Goal: Information Seeking & Learning: Learn about a topic

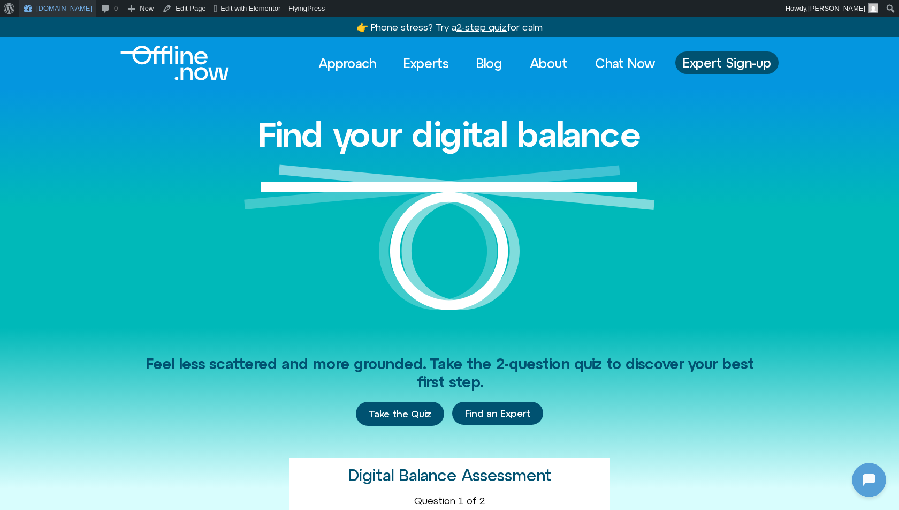
click at [38, 8] on link "Offline.now" at bounding box center [58, 8] width 78 height 17
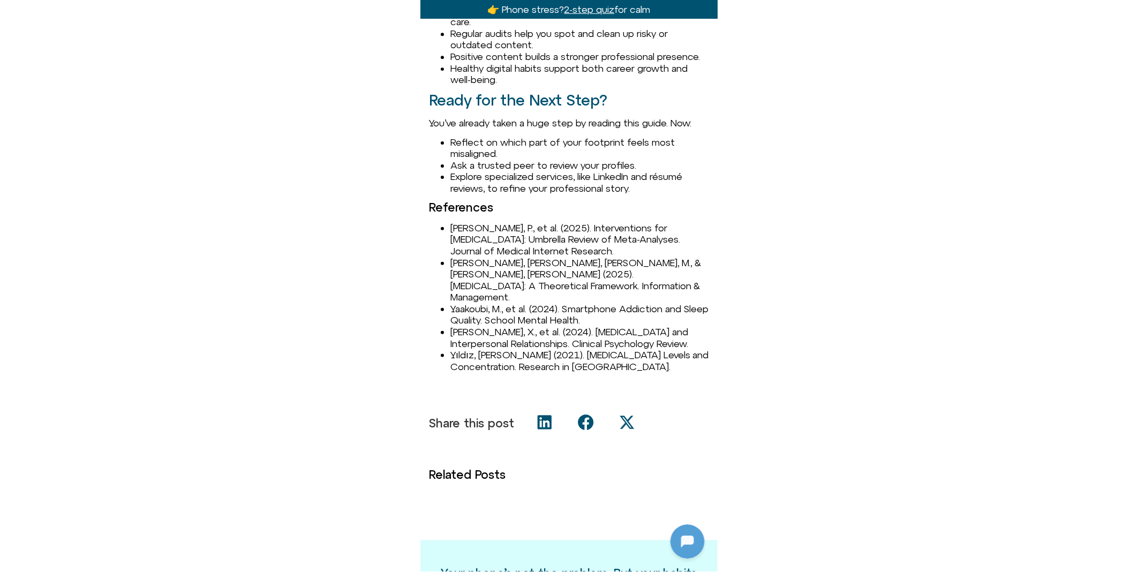
scroll to position [1473, 0]
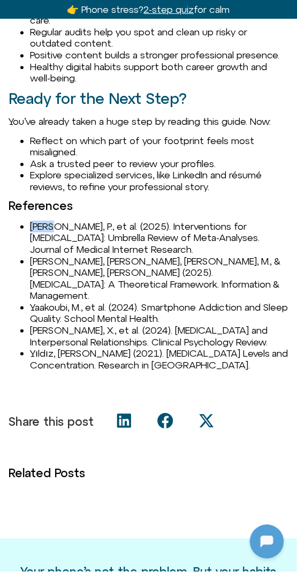
drag, startPoint x: 28, startPoint y: 238, endPoint x: 49, endPoint y: 236, distance: 20.5
click at [49, 236] on ul "Lu, P., et al. (2025). Interventions for Digital Addiction: Umbrella Review of …" at bounding box center [149, 296] width 280 height 150
copy li "Lu, P"
click at [131, 243] on li "[PERSON_NAME], P., et al. (2025). Interventions for [MEDICAL_DATA]: Umbrella Re…" at bounding box center [159, 238] width 259 height 35
click at [131, 243] on li "Lu, P., et al. (2025). Interventions for Digital Addiction: Umbrella Review of …" at bounding box center [159, 238] width 259 height 35
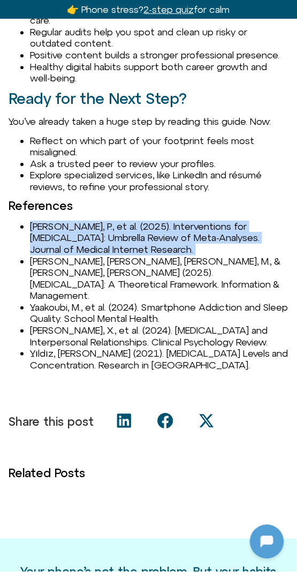
click at [131, 243] on li "Lu, P., et al. (2025). Interventions for Digital Addiction: Umbrella Review of …" at bounding box center [159, 238] width 259 height 35
copy li "Lu, P., et al. (2025). Interventions for Digital Addiction: Umbrella Review of …"
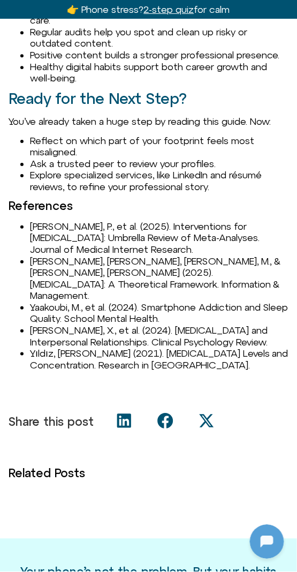
click at [42, 275] on li "Marx, J., Mirbabaie, M., & Turel, O. (2025). Digital Detox: A Theoretical Frame…" at bounding box center [159, 278] width 259 height 46
copy li "Marx"
click at [65, 301] on li "Yaakoubi, M., et al. (2024). Smartphone Addiction and Sleep Quality. School Men…" at bounding box center [159, 312] width 259 height 23
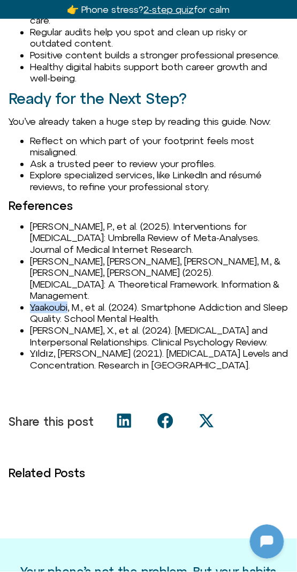
copy li "Yaakoubi"
drag, startPoint x: 31, startPoint y: 318, endPoint x: 67, endPoint y: 315, distance: 36.5
click at [67, 324] on li "Yang, X., et al. (2024). Digital Addiction and Interpersonal Relationships. Cli…" at bounding box center [159, 335] width 259 height 23
copy li "Yang, X.,"
click at [33, 347] on li "Yıldız, A. (2021). Digital Addiction Levels and Concentration. Research in Peda…" at bounding box center [159, 358] width 259 height 23
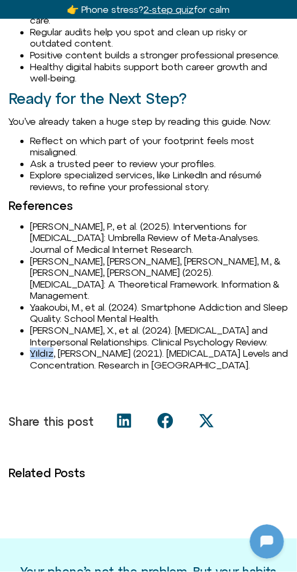
click at [33, 347] on li "Yıldız, A. (2021). Digital Addiction Levels and Concentration. Research in Peda…" at bounding box center [159, 358] width 259 height 23
copy li "Yıldız"
click at [157, 355] on li "Yıldız, A. (2021). Digital Addiction Levels and Concentration. Research in Peda…" at bounding box center [159, 358] width 259 height 23
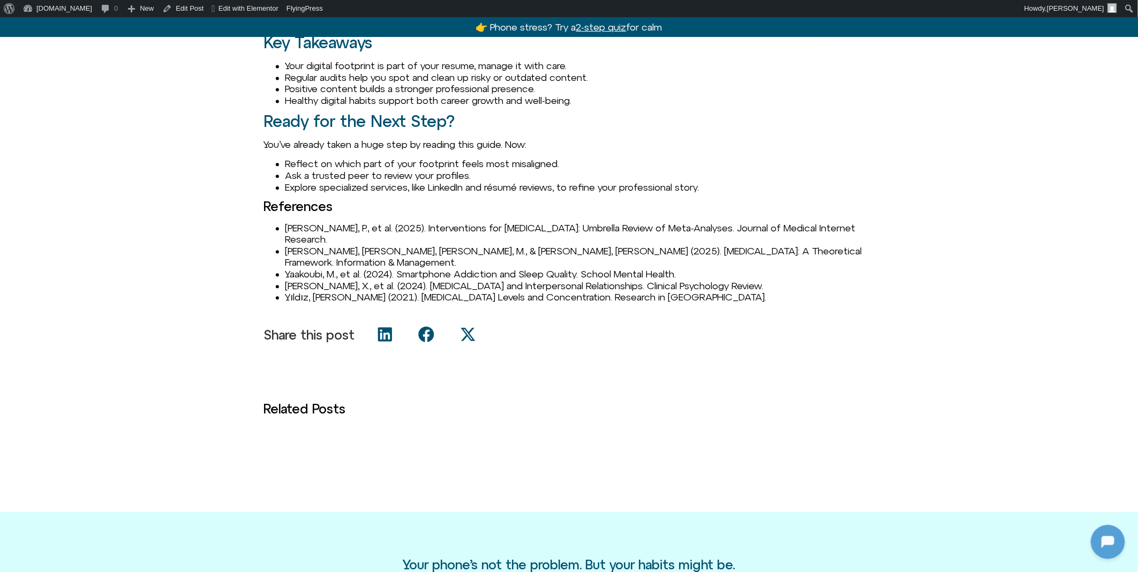
scroll to position [1055, 0]
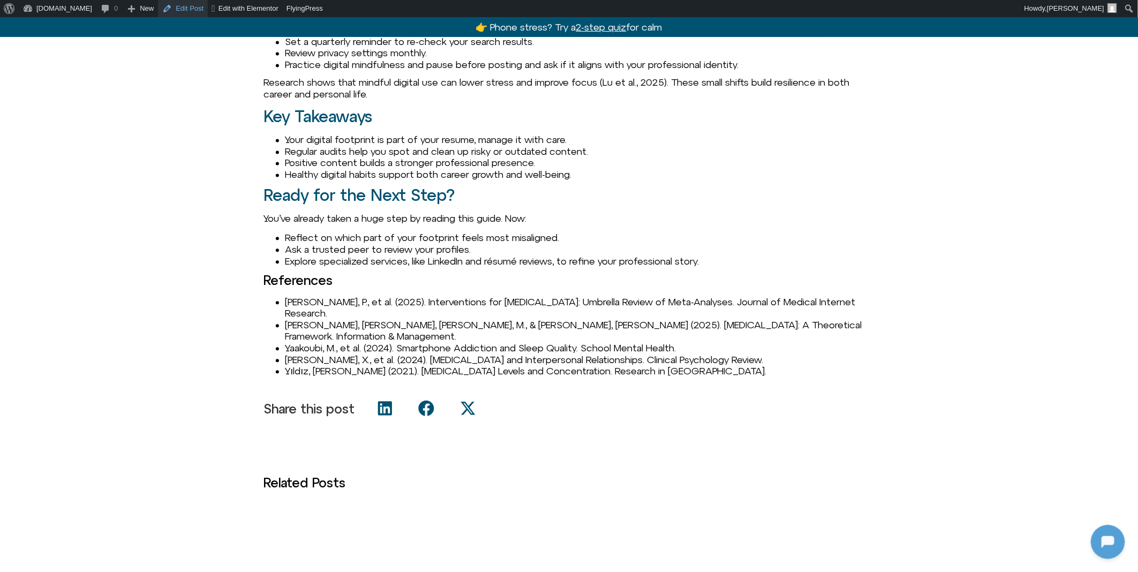
click at [170, 9] on link "Edit Post" at bounding box center [183, 8] width 50 height 17
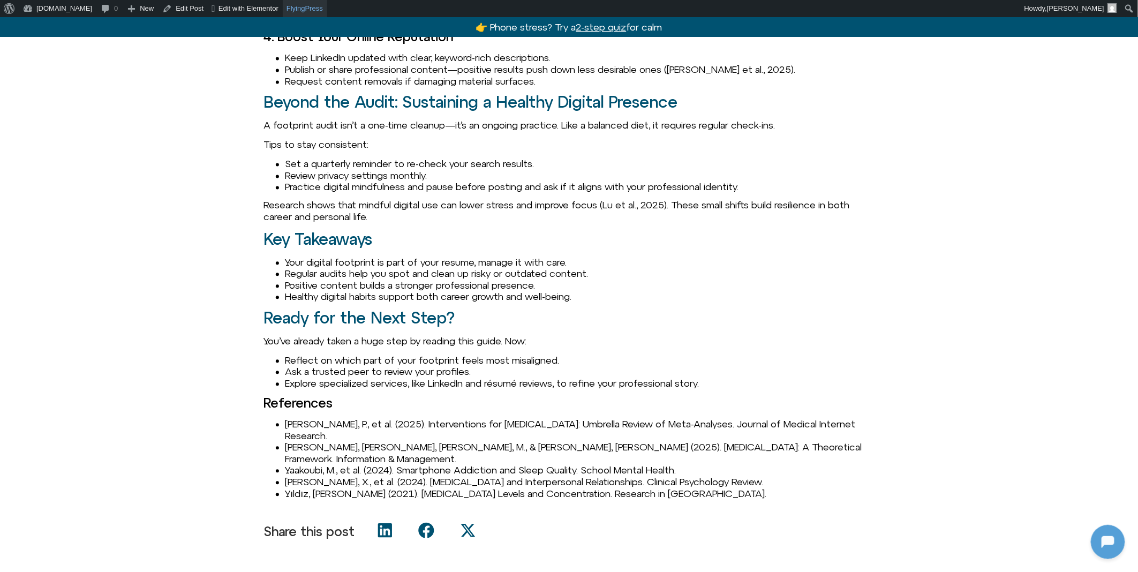
scroll to position [1055, 0]
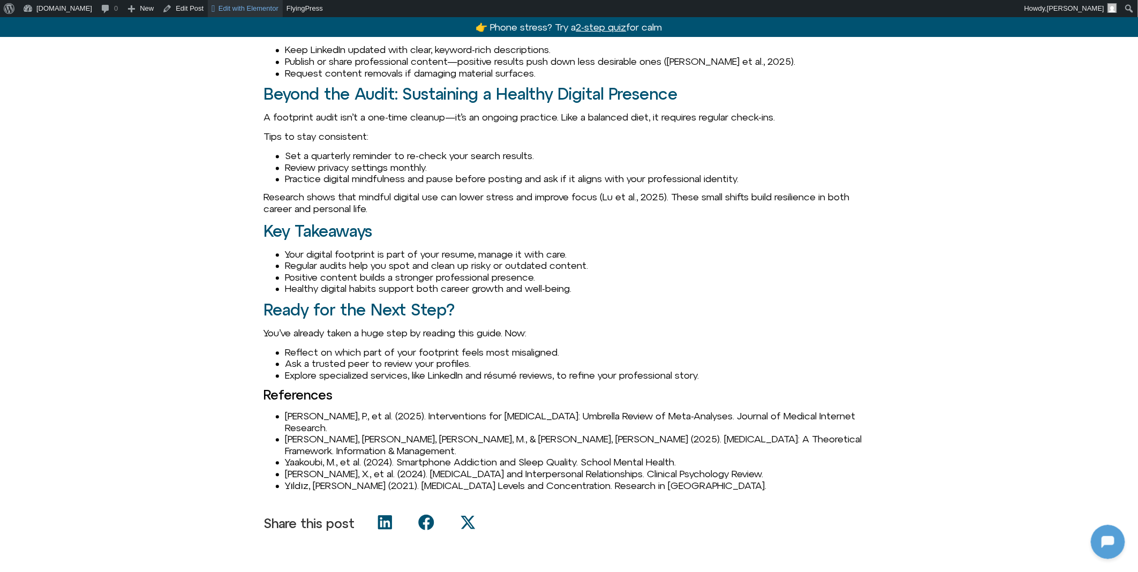
click at [244, 10] on span "Edit with Elementor" at bounding box center [248, 8] width 60 height 8
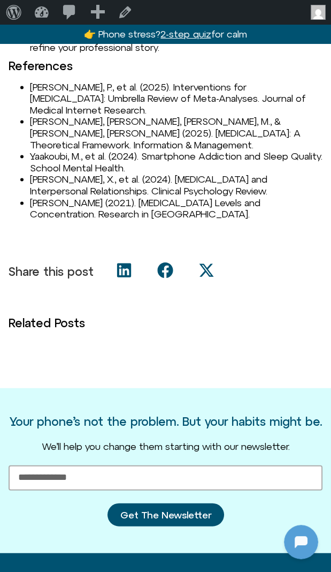
scroll to position [1553, 0]
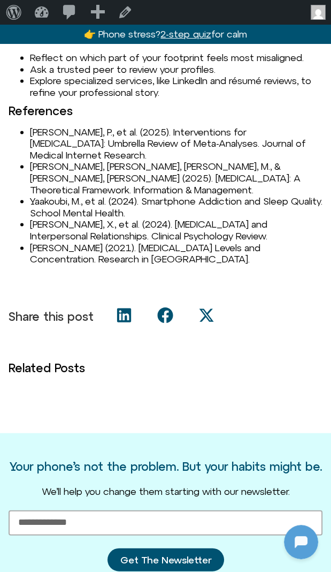
click at [184, 195] on li "Yaakoubi, M., et al. (2024). Smartphone Addiction and Sleep Quality. School Men…" at bounding box center [176, 206] width 293 height 23
click at [41, 242] on li "Yildiz, A. (2021). Digital Addiction Levels and Concentration. Research in Peda…" at bounding box center [176, 253] width 293 height 23
click at [41, 242] on li "[PERSON_NAME] (2021). [MEDICAL_DATA] Levels and Concentration. Research in [GEO…" at bounding box center [176, 253] width 293 height 23
click at [31, 242] on li "[PERSON_NAME] (2021). [MEDICAL_DATA] Levels and Concentration. Research in [GEO…" at bounding box center [176, 253] width 293 height 23
drag, startPoint x: 31, startPoint y: 232, endPoint x: 63, endPoint y: 232, distance: 31.6
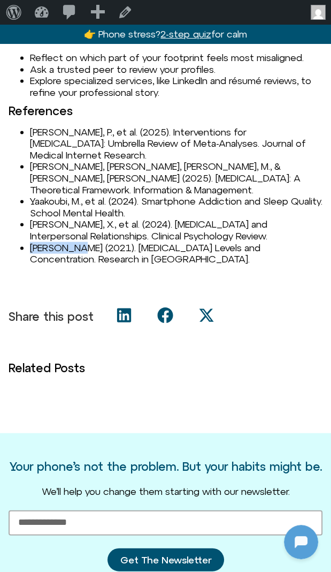
click at [63, 242] on li "[PERSON_NAME] (2021). [MEDICAL_DATA] Levels and Concentration. Research in [GEO…" at bounding box center [176, 253] width 293 height 23
copy li "Yildiz, A."
click at [156, 242] on li "[PERSON_NAME] (2021). [MEDICAL_DATA] Levels and Concentration. Research in [GEO…" at bounding box center [176, 253] width 293 height 23
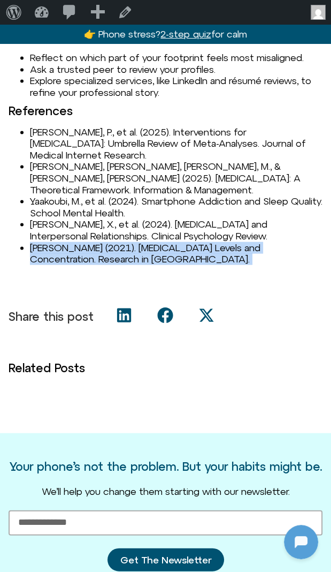
click at [156, 242] on li "[PERSON_NAME] (2021). [MEDICAL_DATA] Levels and Concentration. Research in [GEO…" at bounding box center [176, 253] width 293 height 23
copy div "[PERSON_NAME] (2021). [MEDICAL_DATA] Levels and Concentration. Research in [GEO…"
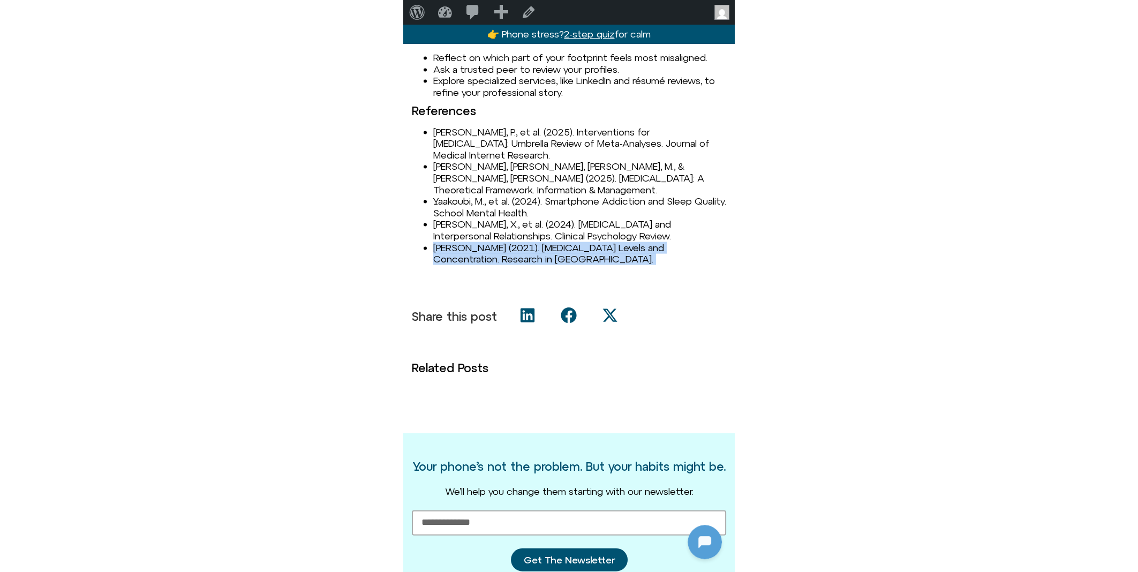
scroll to position [1299, 0]
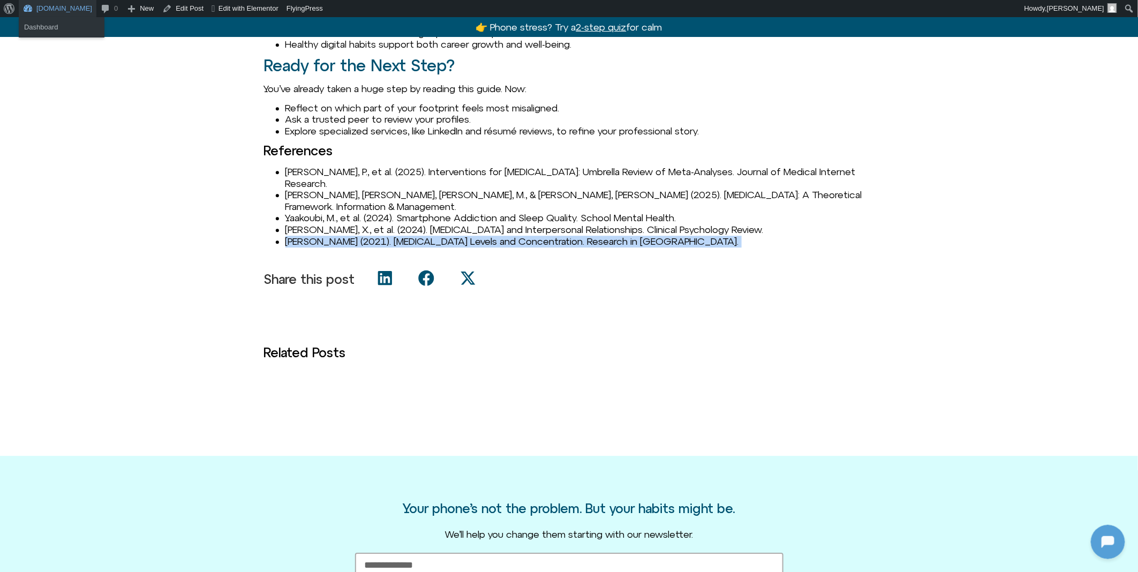
click at [32, 3] on link "[DOMAIN_NAME]" at bounding box center [58, 8] width 78 height 17
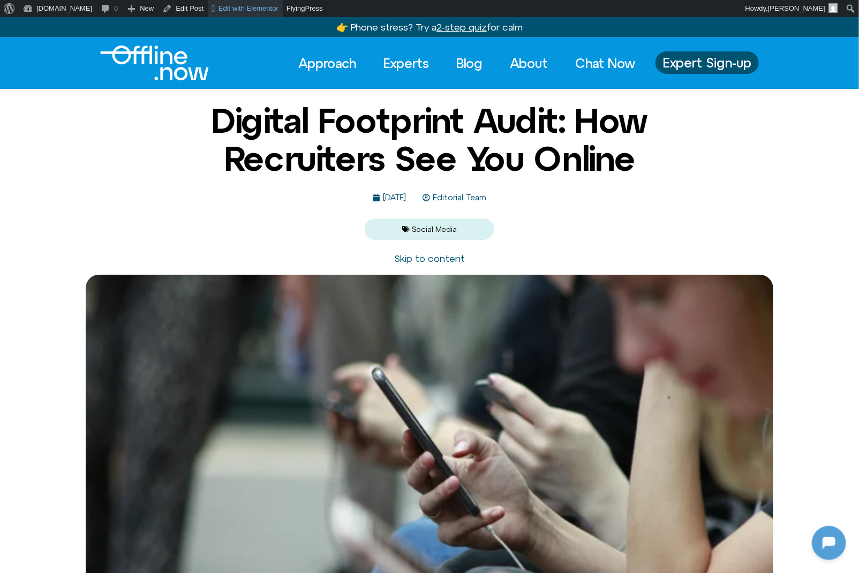
click at [224, 1] on link "Edit with Elementor" at bounding box center [245, 8] width 75 height 17
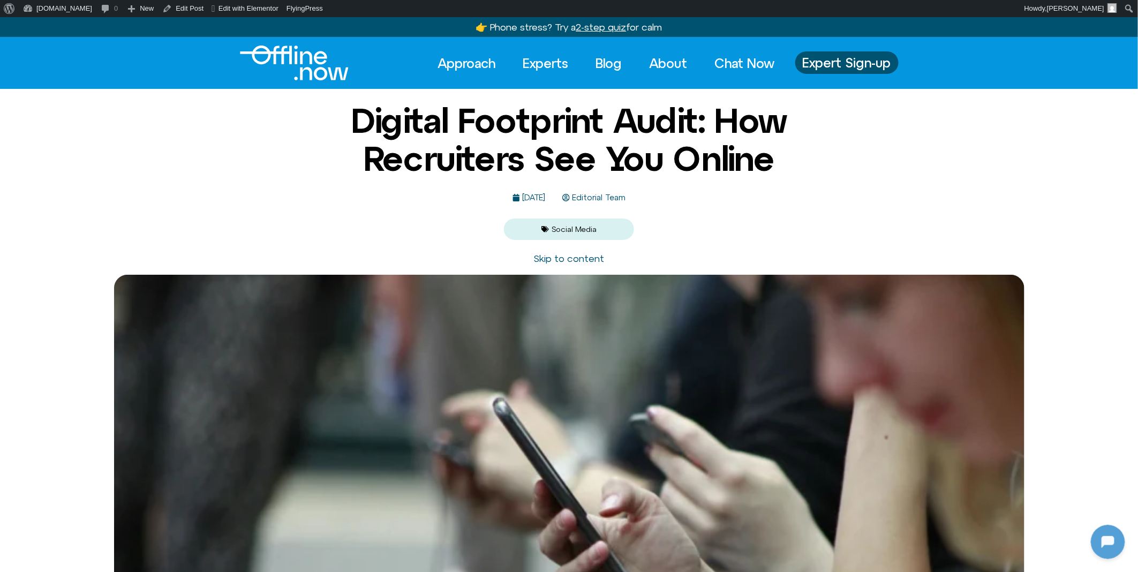
click at [199, 173] on div "Digital Footprint Audit: How Recruiters See You Online [DATE] Editorial Team So…" at bounding box center [569, 171] width 1138 height 138
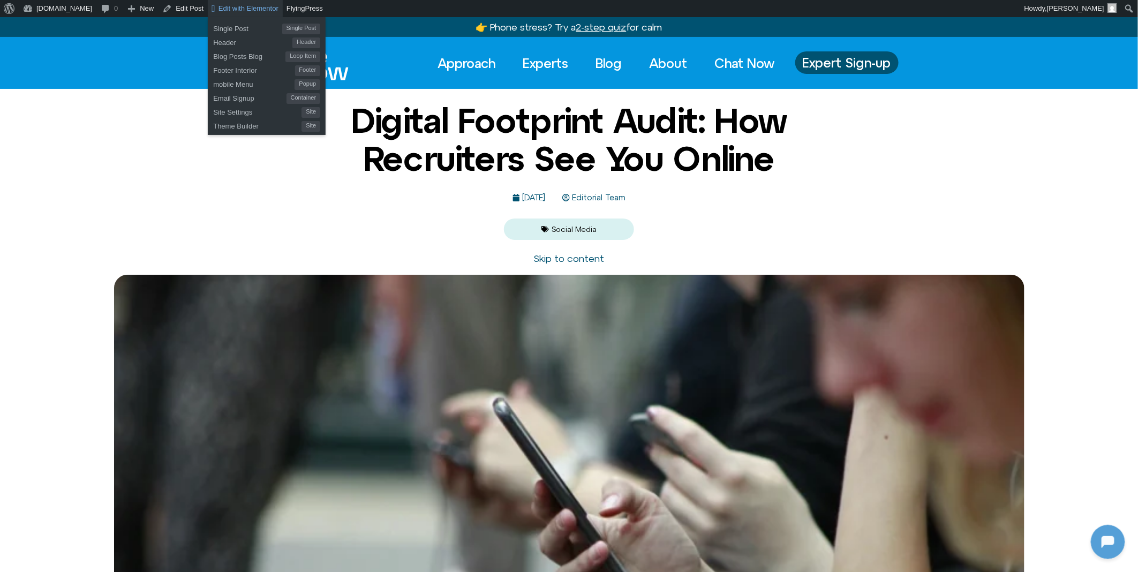
click at [261, 5] on span "Edit with Elementor" at bounding box center [248, 8] width 60 height 8
